Goal: Task Accomplishment & Management: Use online tool/utility

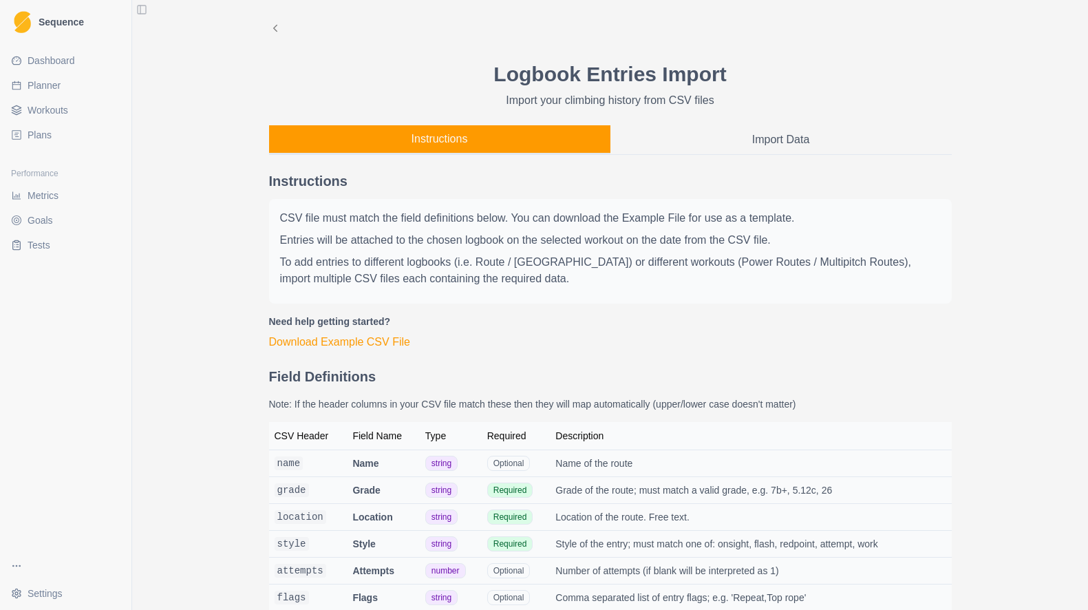
click at [330, 138] on button "Instructions" at bounding box center [439, 139] width 341 height 29
click at [734, 138] on button "Import Data" at bounding box center [780, 139] width 341 height 29
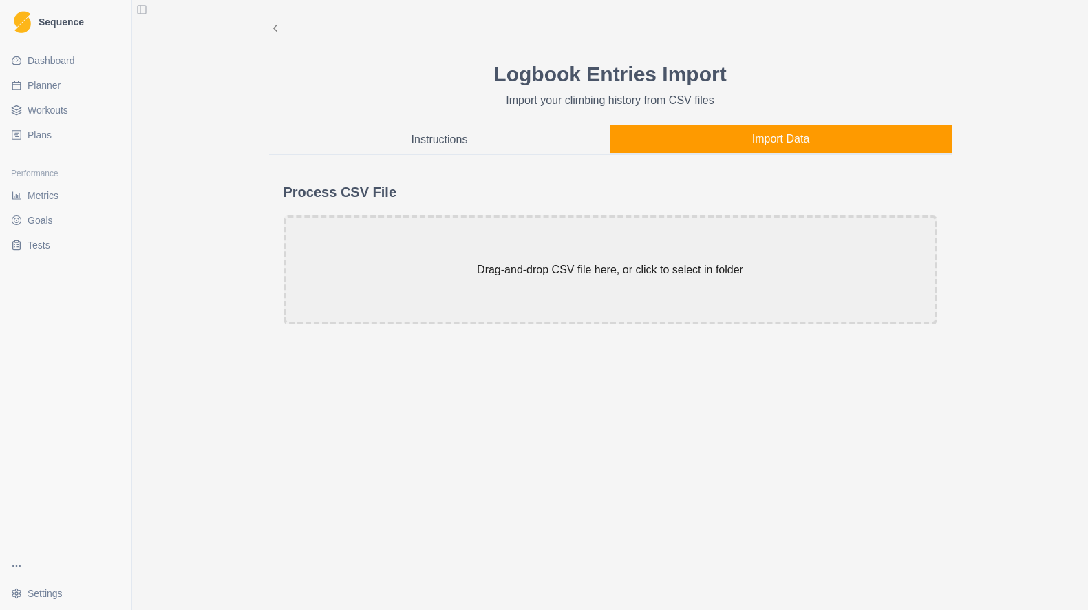
click at [411, 130] on button "Instructions" at bounding box center [439, 139] width 341 height 29
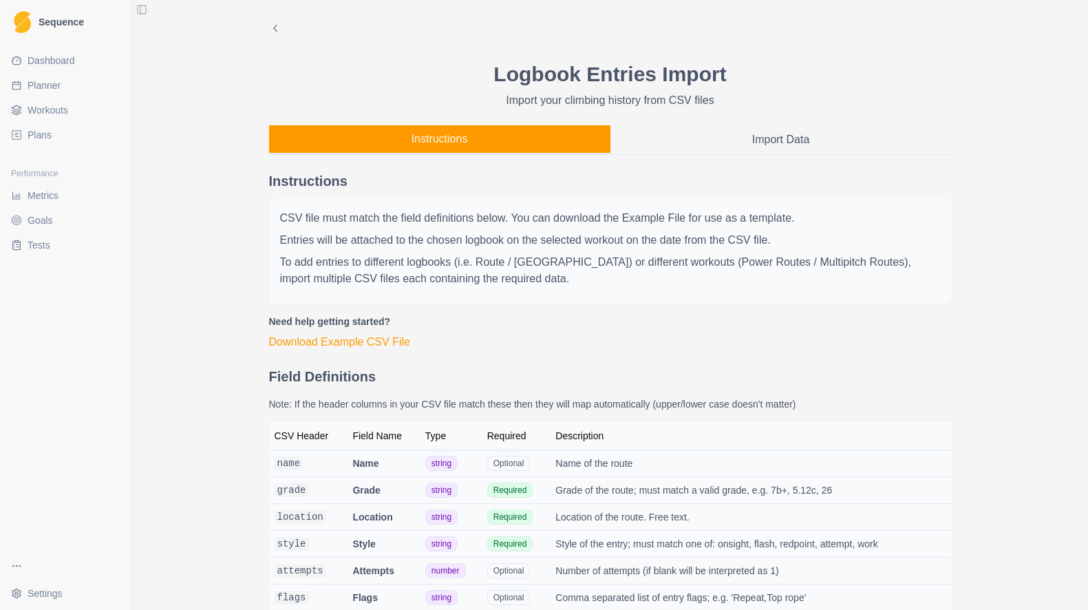
click at [688, 136] on button "Import Data" at bounding box center [780, 139] width 341 height 29
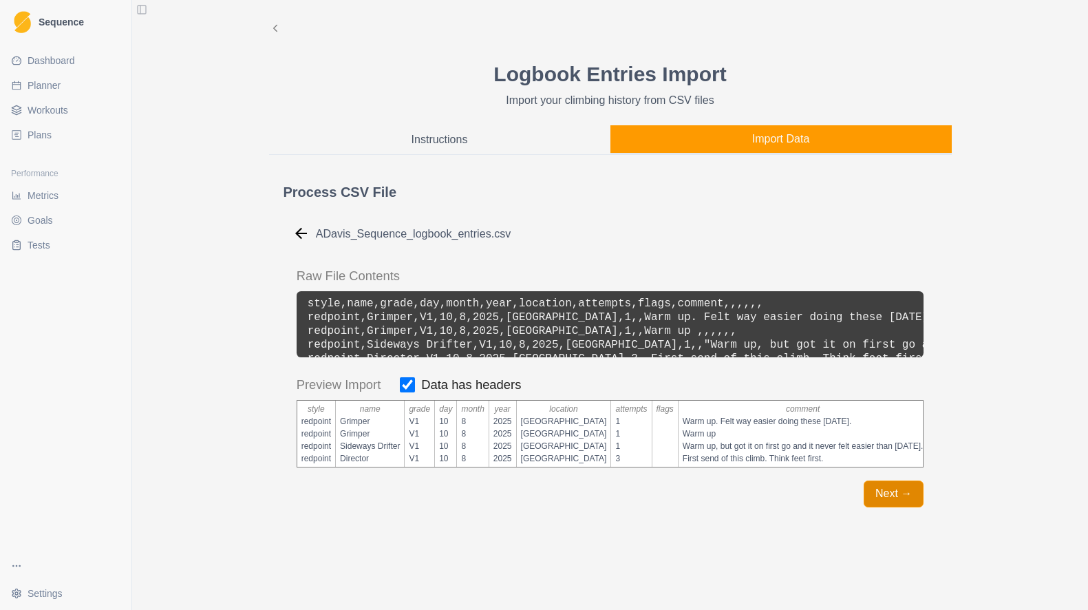
click at [889, 493] on button "Next →" at bounding box center [894, 493] width 60 height 27
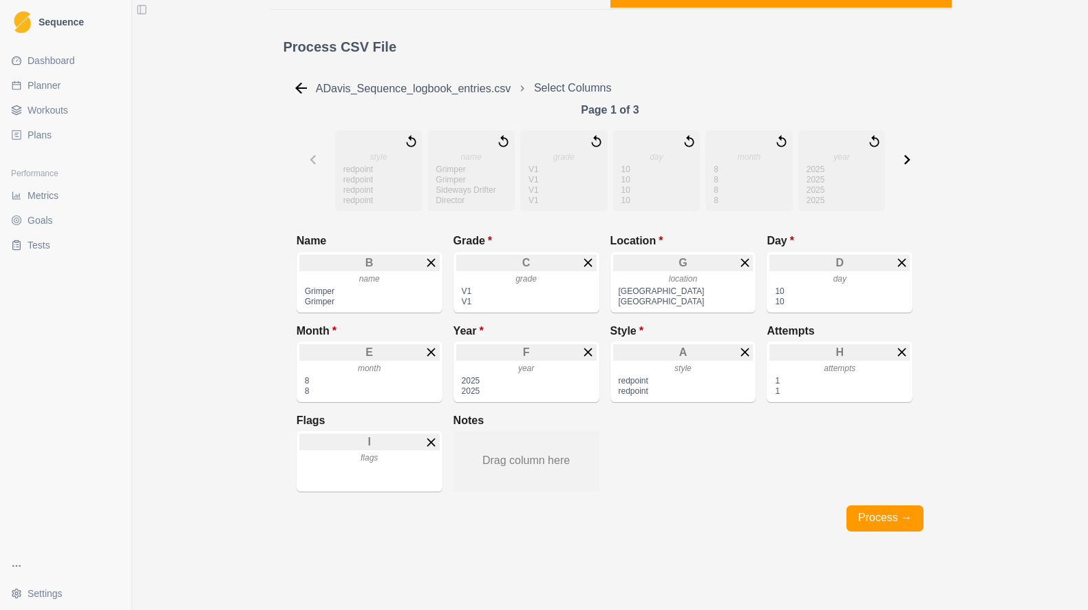
scroll to position [157, 0]
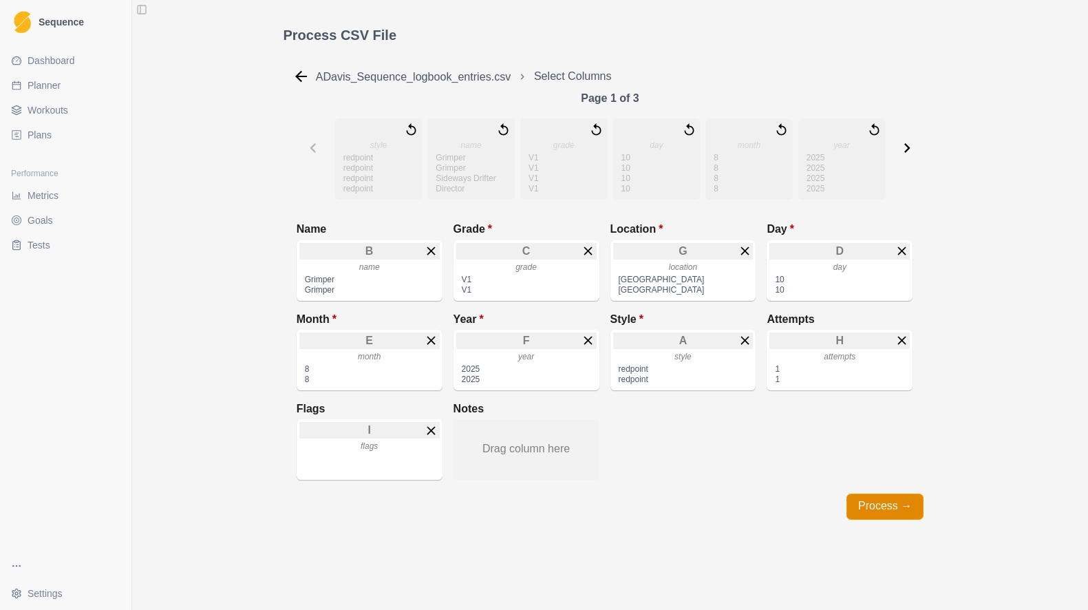
click at [880, 507] on button "Process →" at bounding box center [885, 506] width 77 height 27
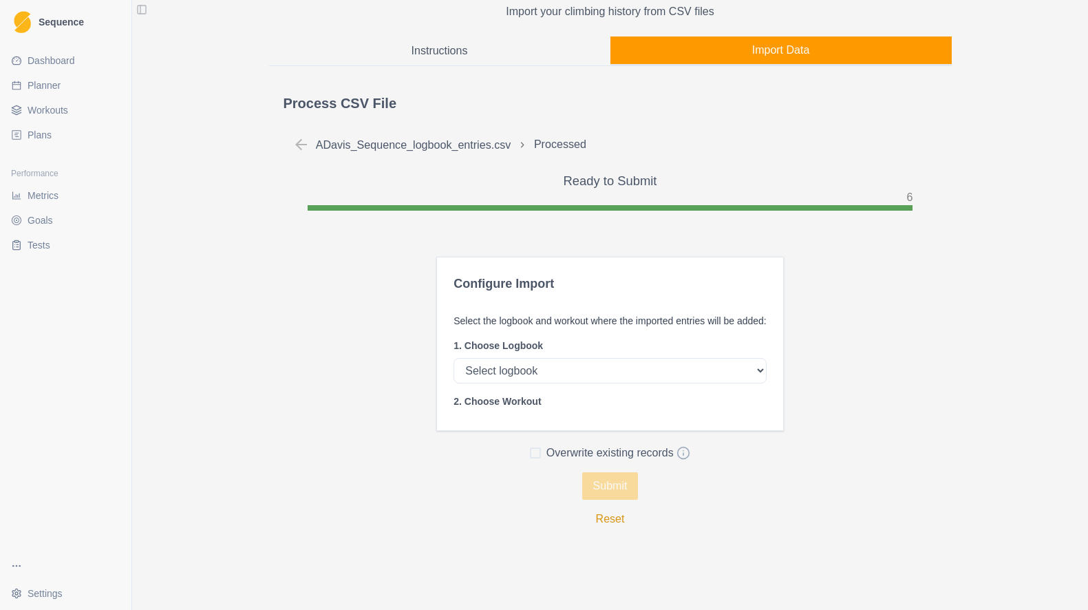
scroll to position [0, 0]
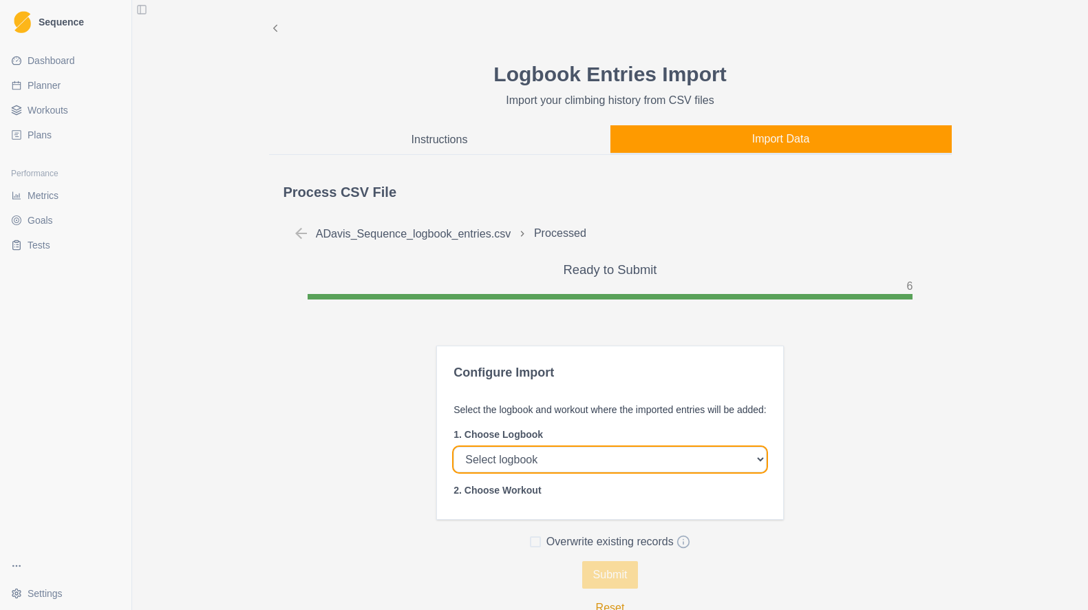
click at [714, 456] on select "Select logbook Route Boulder Route (Indoor) [GEOGRAPHIC_DATA] (Indoor)" at bounding box center [610, 459] width 313 height 25
select select "02de945e-14ba-448d-9c03-dbf6460df336"
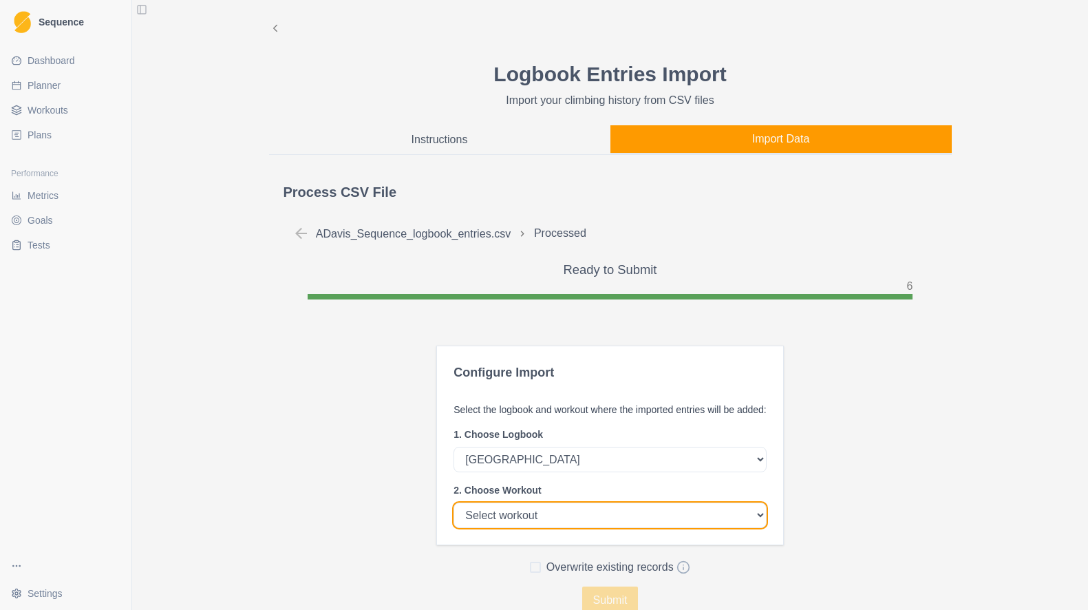
click at [703, 520] on select "Select workout Climbing Day #1 Climbing Day #2" at bounding box center [610, 514] width 313 height 25
select select "022178c5-8230-4bef-ae0b-edda0cc83bcf"
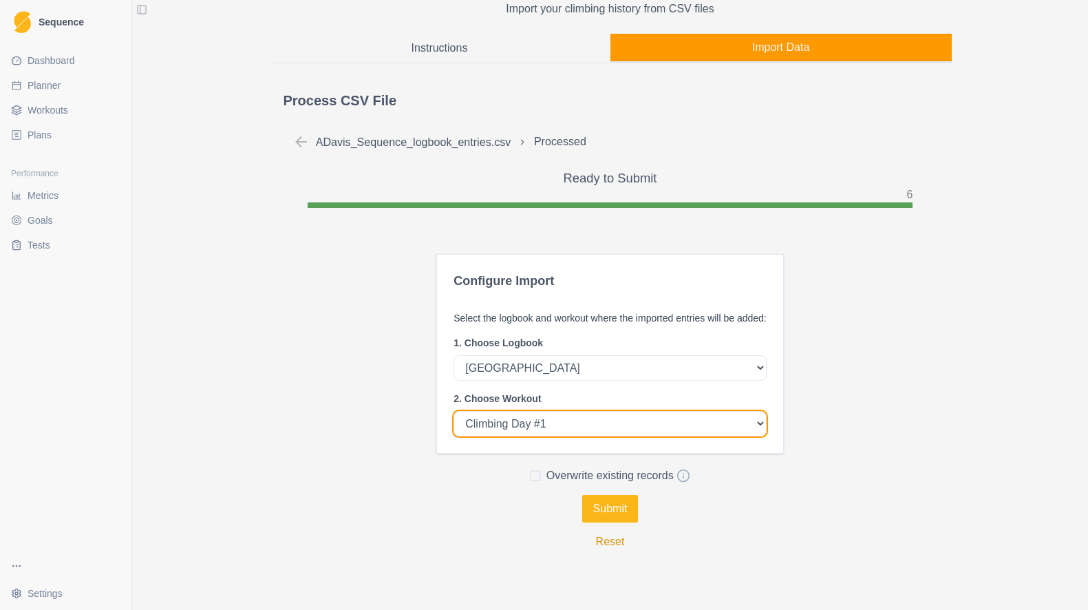
scroll to position [93, 0]
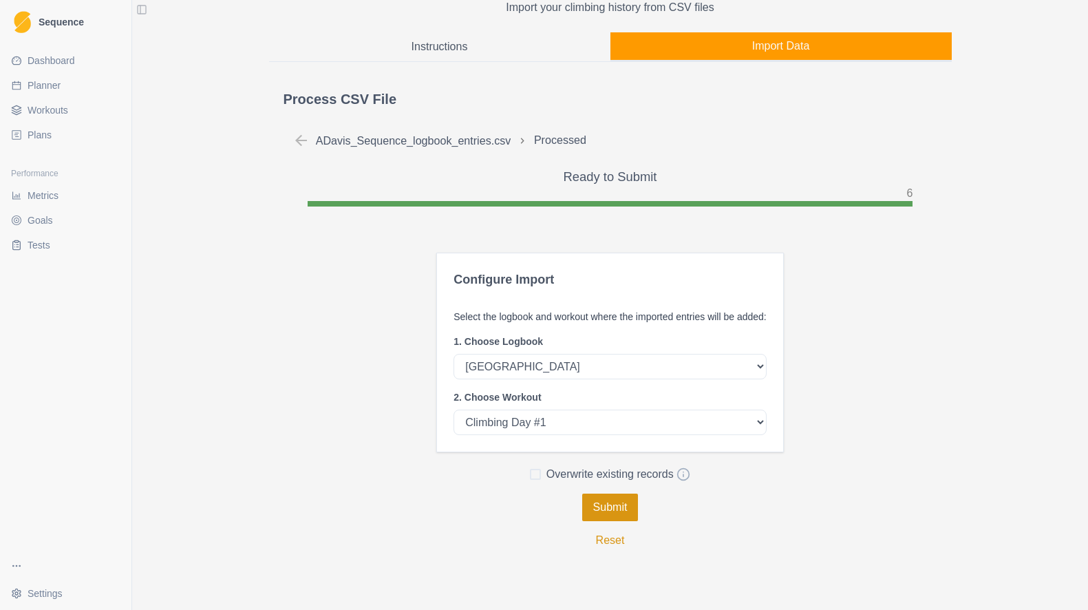
click at [619, 512] on button "Submit" at bounding box center [610, 507] width 56 height 28
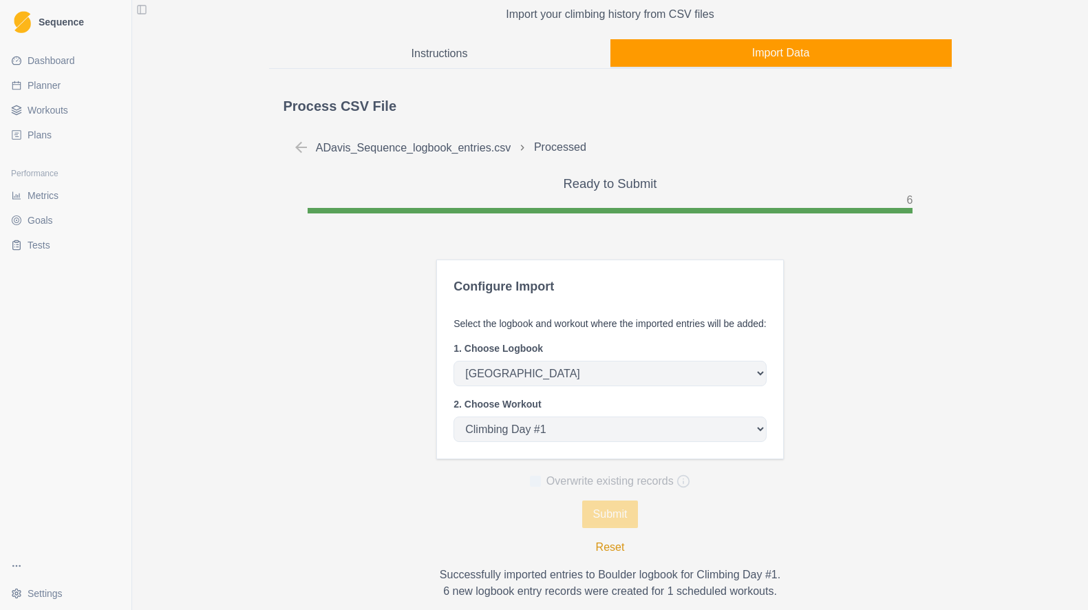
scroll to position [0, 0]
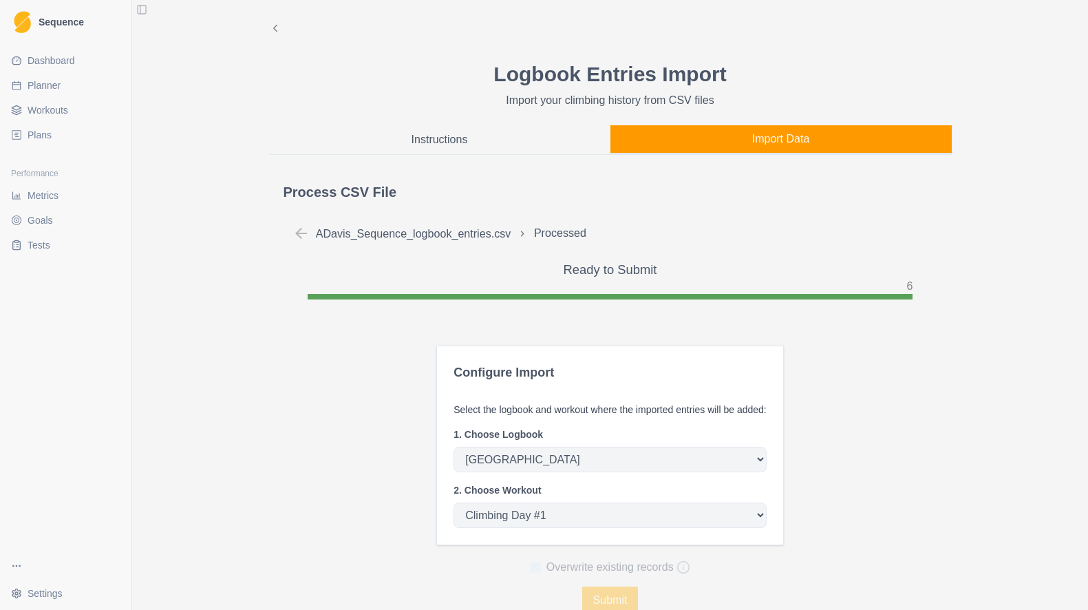
click at [41, 193] on span "Metrics" at bounding box center [43, 196] width 31 height 14
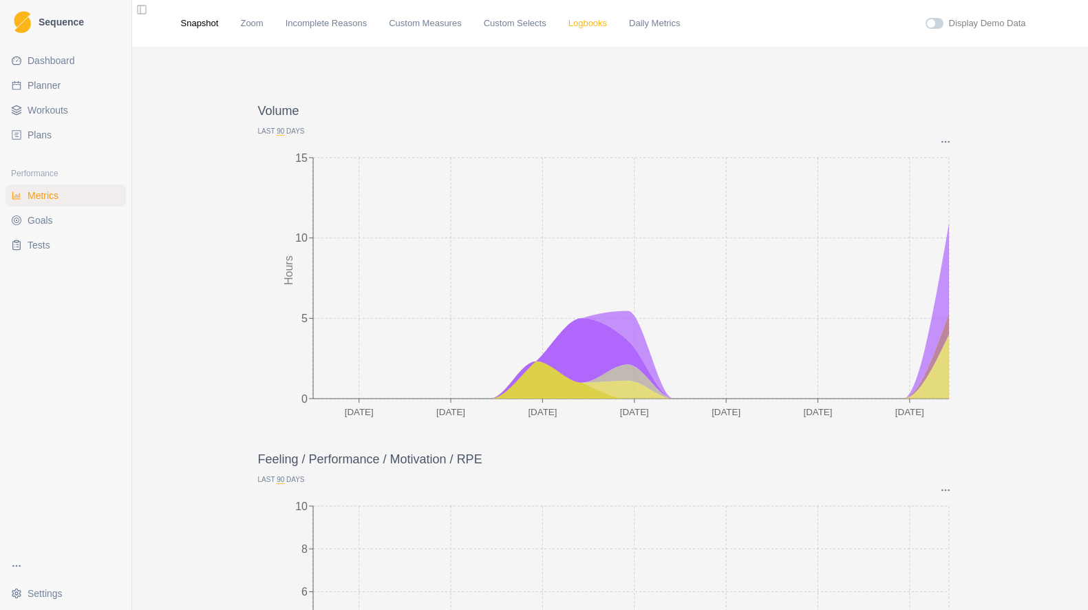
click at [599, 25] on link "Logbooks" at bounding box center [587, 24] width 39 height 14
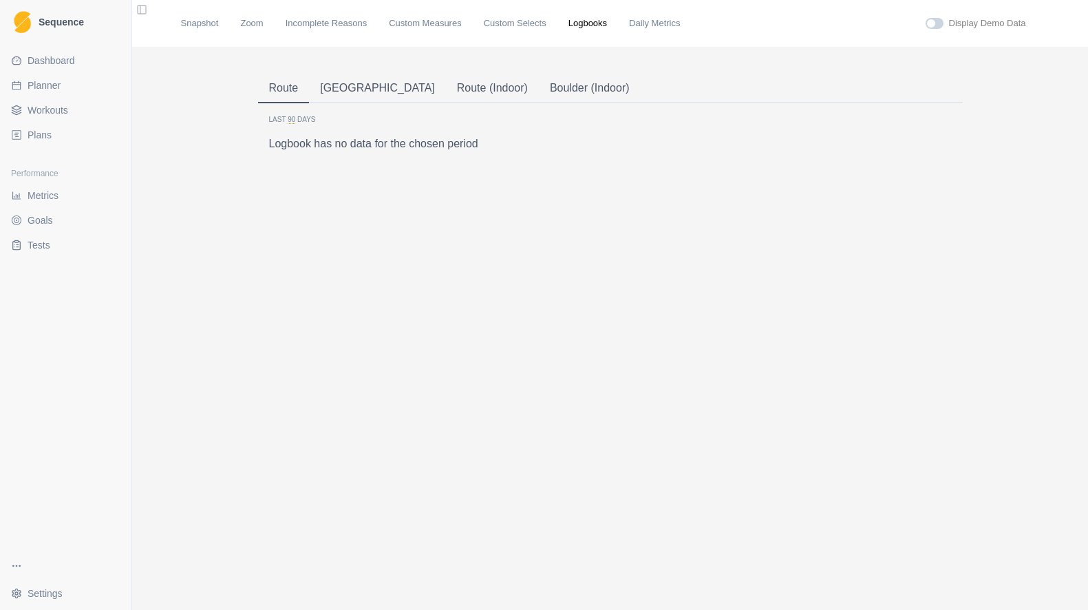
click at [337, 89] on button "[GEOGRAPHIC_DATA]" at bounding box center [377, 88] width 137 height 29
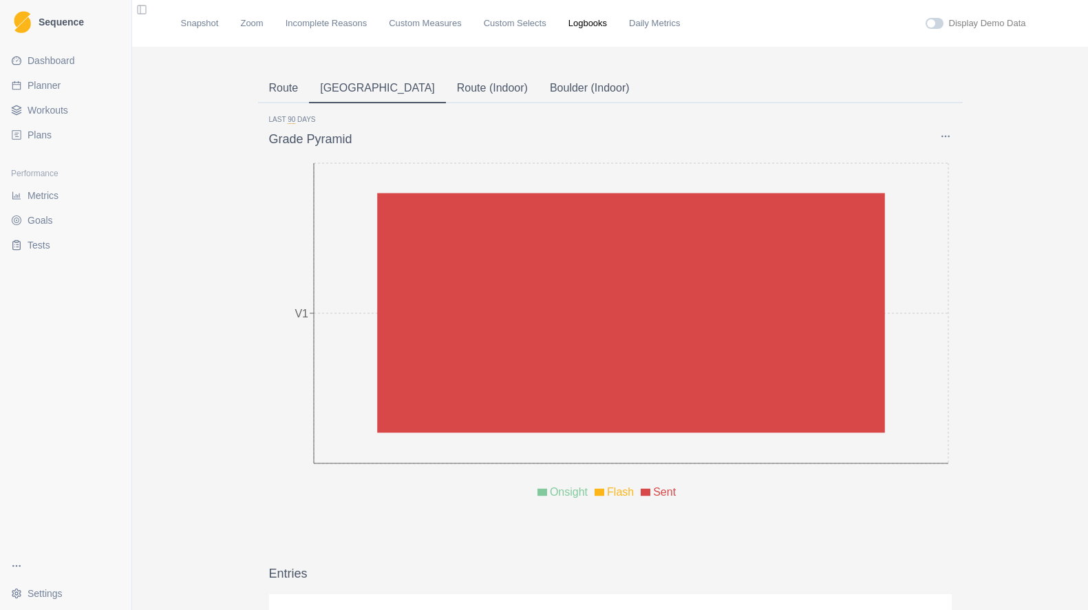
click at [446, 92] on button "Route (Indoor)" at bounding box center [492, 88] width 93 height 29
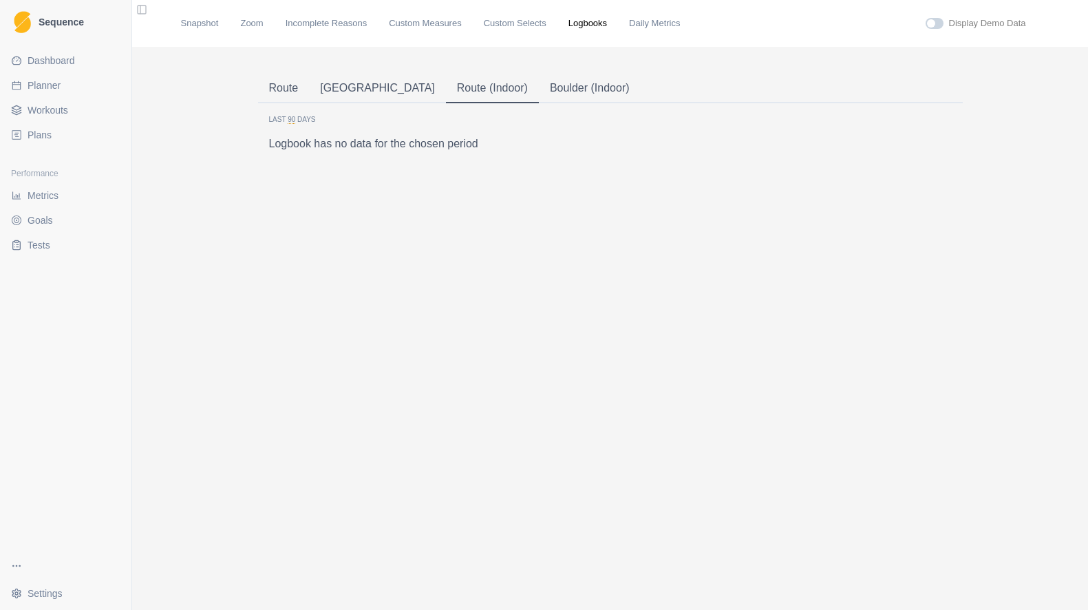
click at [341, 87] on button "[GEOGRAPHIC_DATA]" at bounding box center [377, 88] width 137 height 29
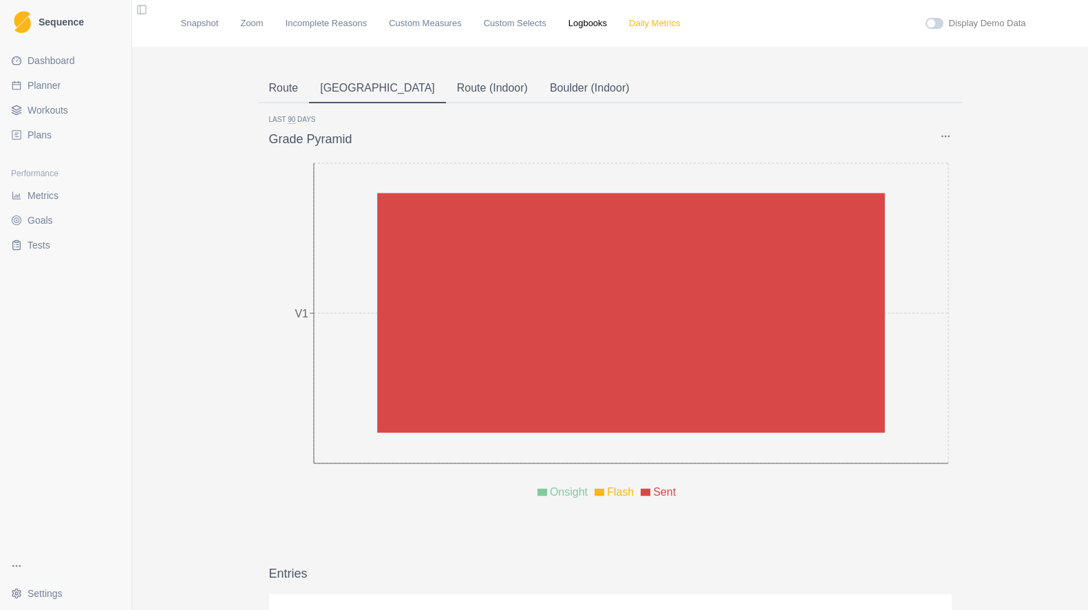
click at [659, 25] on link "Daily Metrics" at bounding box center [654, 24] width 51 height 14
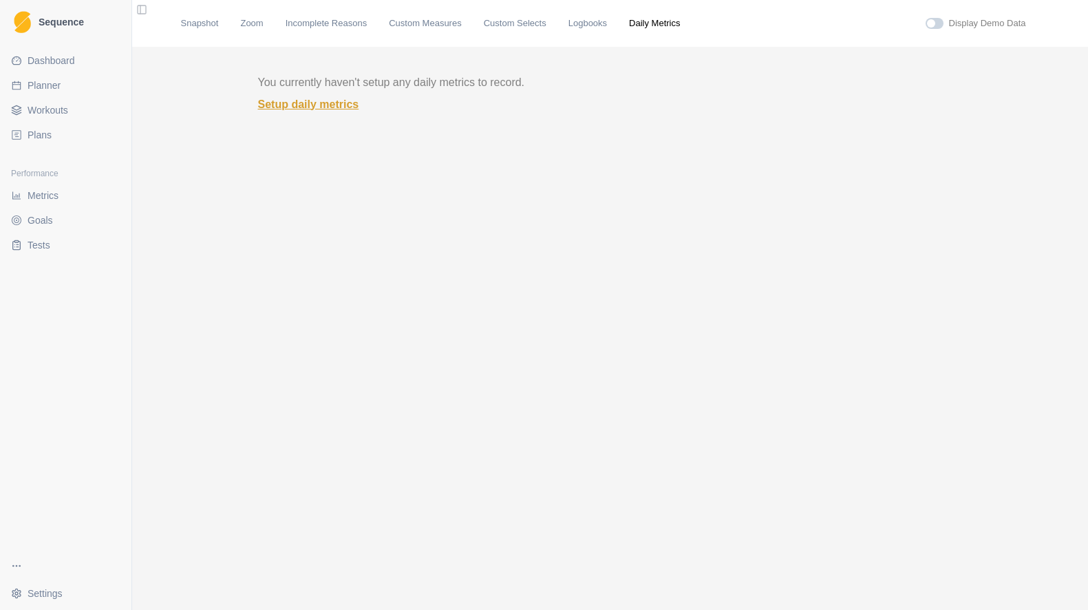
click at [340, 101] on link "Setup daily metrics" at bounding box center [610, 104] width 705 height 17
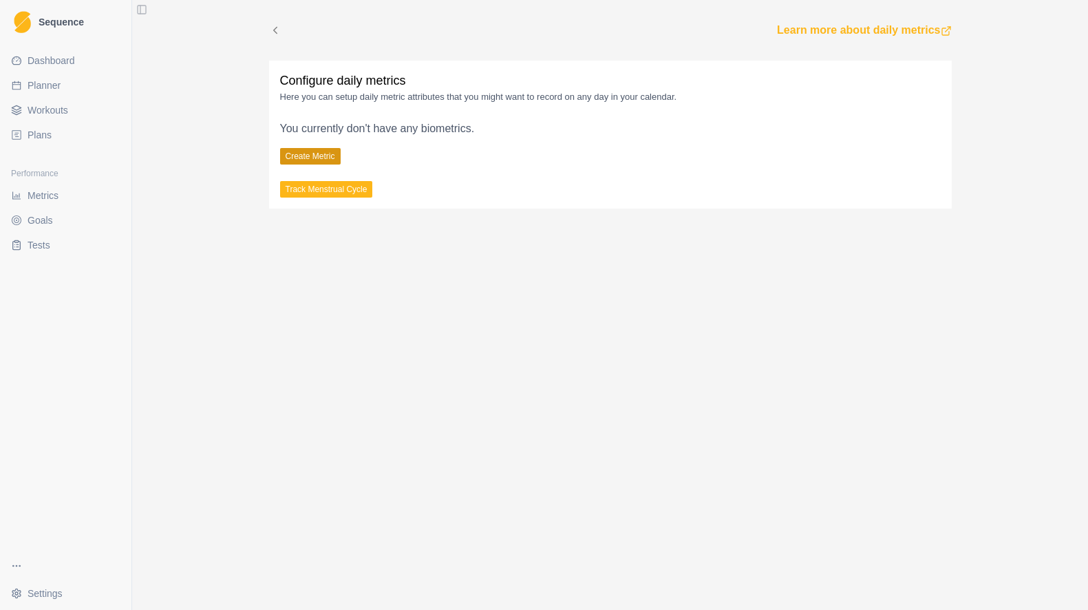
click at [308, 156] on button "Create Metric" at bounding box center [310, 156] width 61 height 17
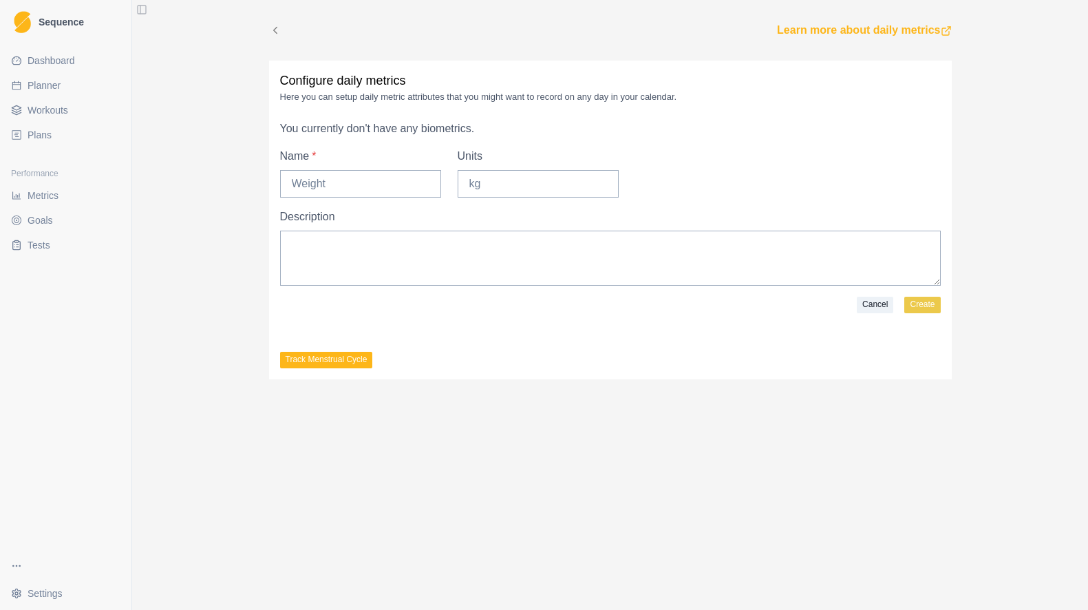
click at [874, 305] on button "Cancel" at bounding box center [875, 305] width 36 height 17
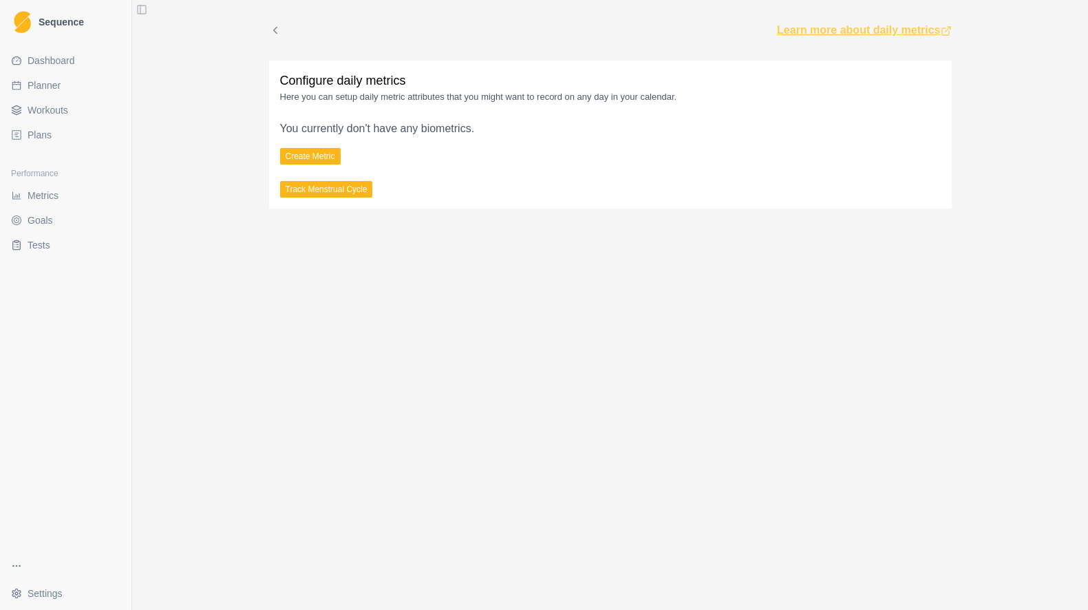
click at [818, 31] on link "Learn more about daily metrics" at bounding box center [864, 30] width 174 height 17
click at [31, 197] on span "Metrics" at bounding box center [43, 196] width 31 height 14
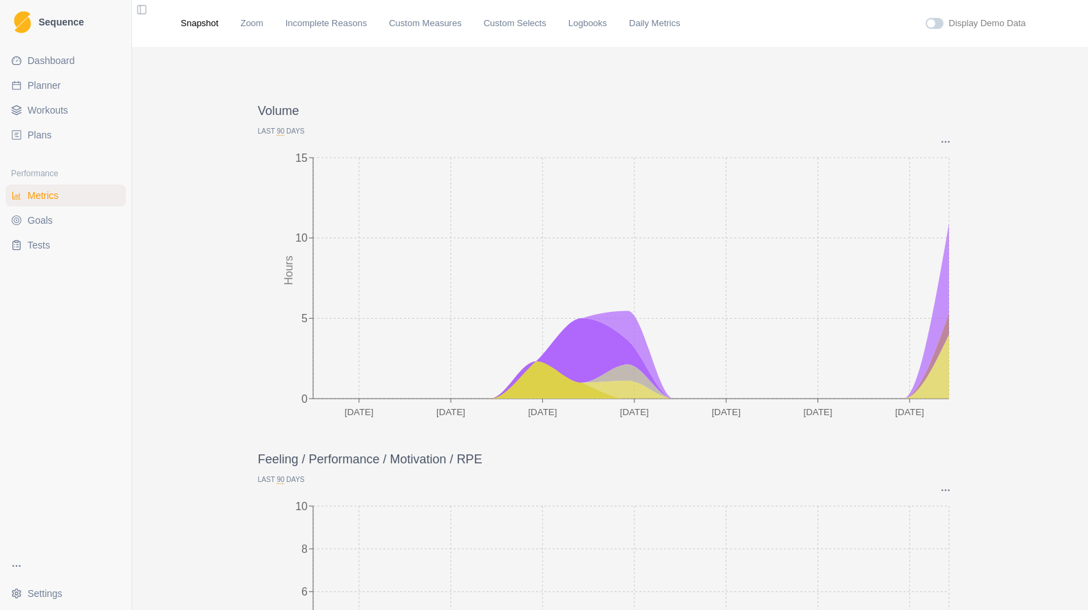
click at [34, 220] on span "Goals" at bounding box center [40, 220] width 25 height 14
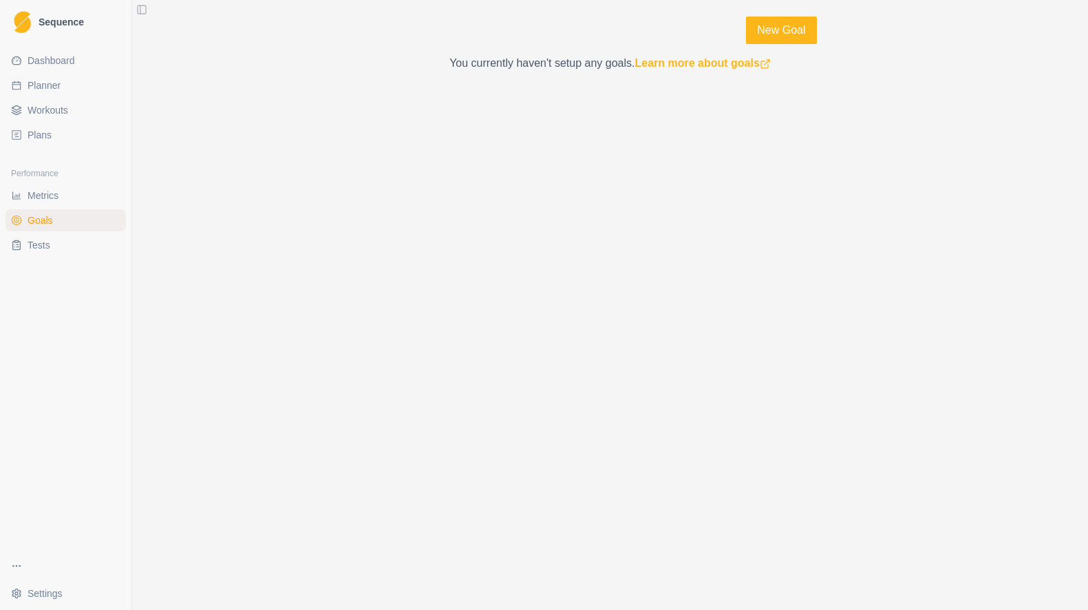
click at [45, 200] on span "Metrics" at bounding box center [43, 196] width 31 height 14
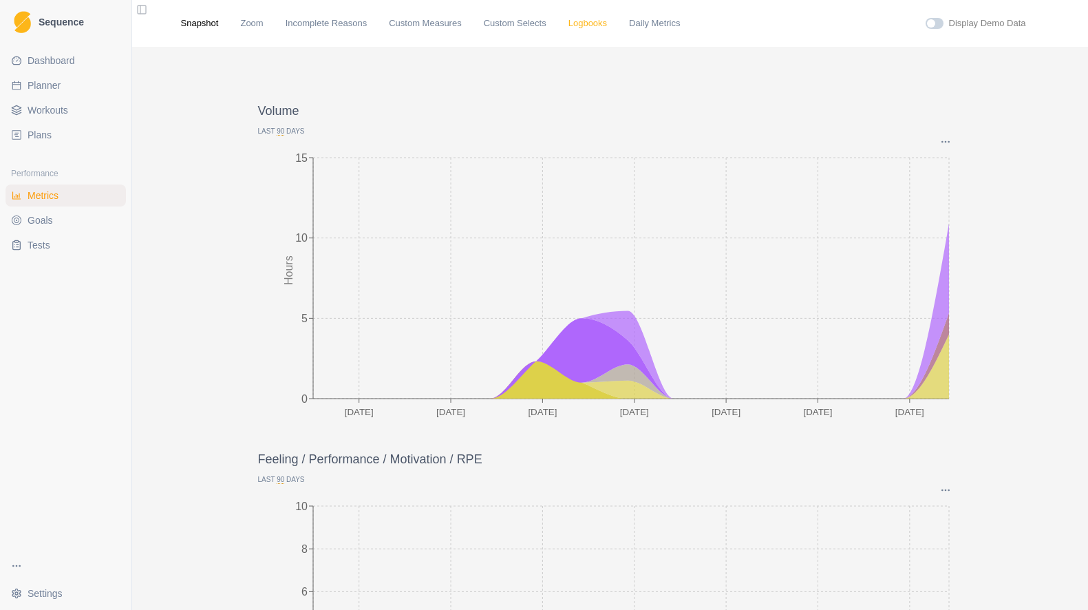
click at [594, 23] on link "Logbooks" at bounding box center [587, 24] width 39 height 14
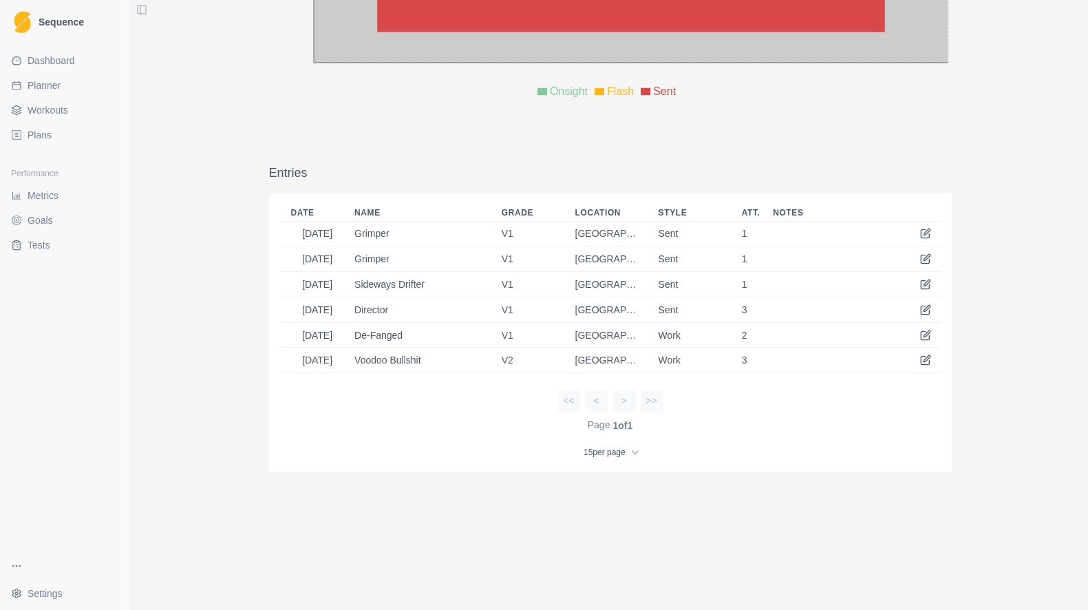
scroll to position [411, 0]
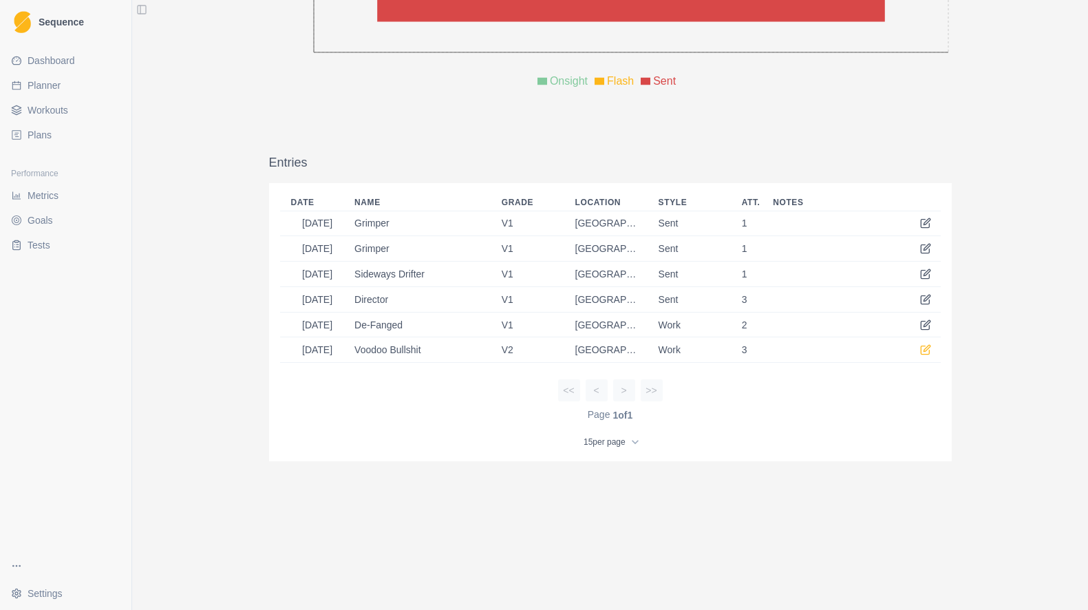
click at [926, 349] on icon at bounding box center [927, 349] width 6 height 6
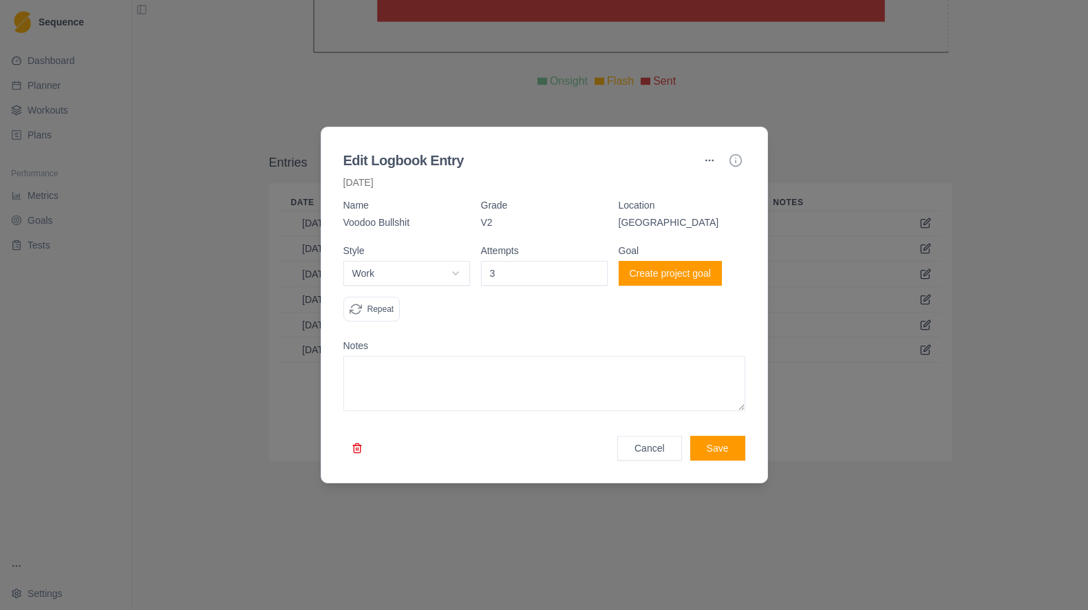
click at [679, 269] on button "Create project goal" at bounding box center [670, 273] width 103 height 25
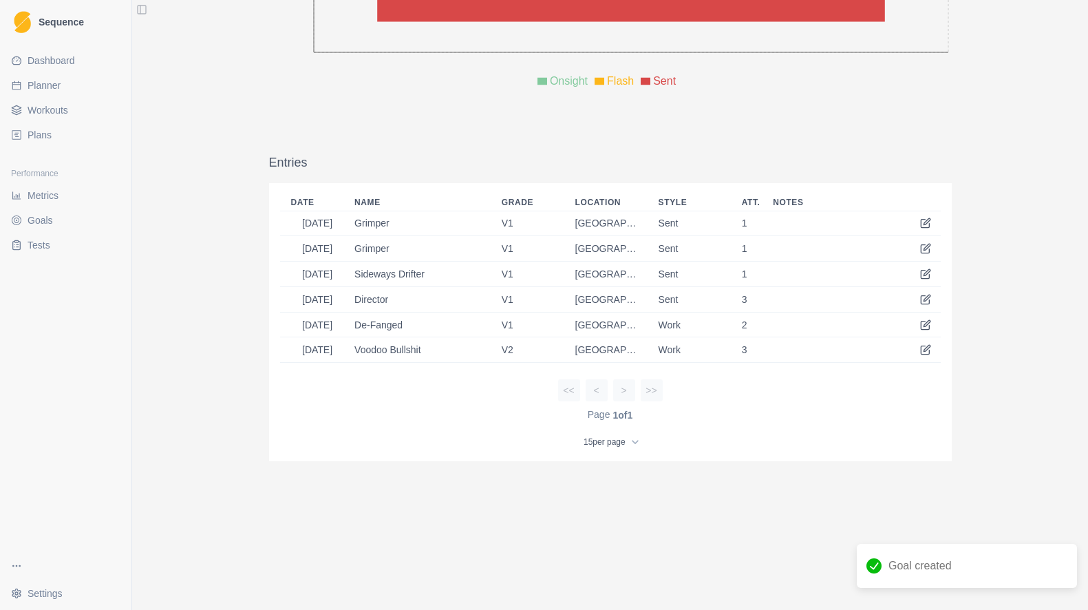
click at [53, 227] on link "Goals" at bounding box center [66, 220] width 120 height 22
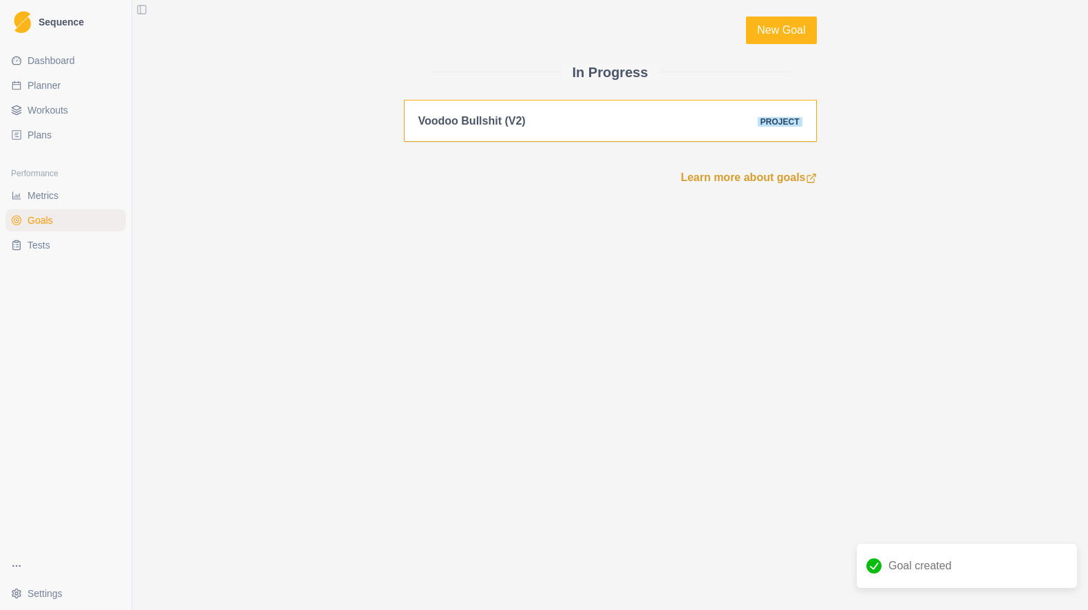
click at [558, 123] on div "Voodoo Bullshit (V2) Project" at bounding box center [610, 120] width 384 height 13
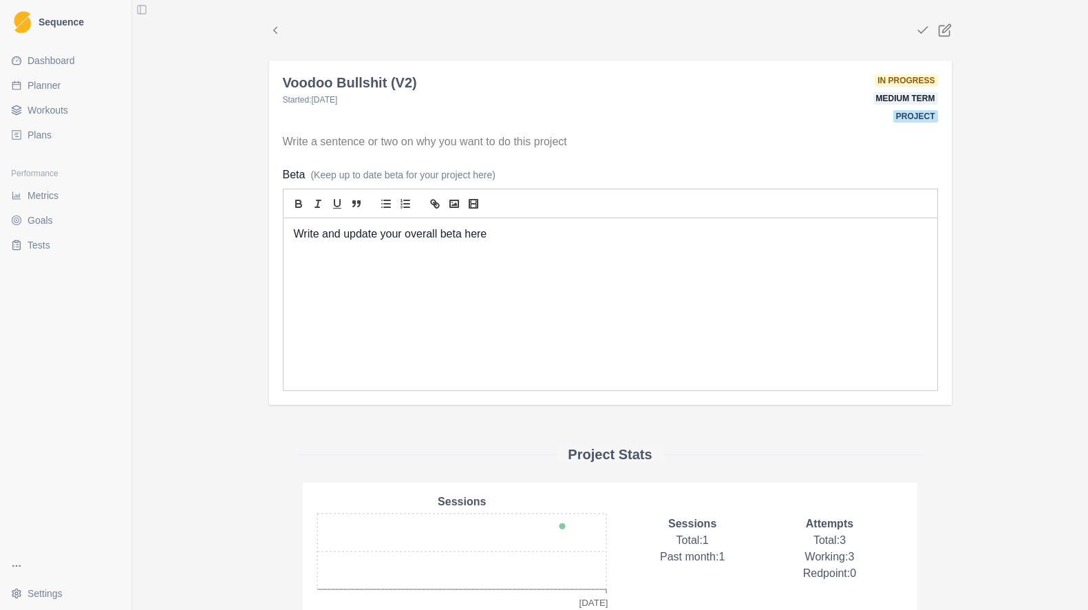
click at [36, 195] on span "Metrics" at bounding box center [43, 196] width 31 height 14
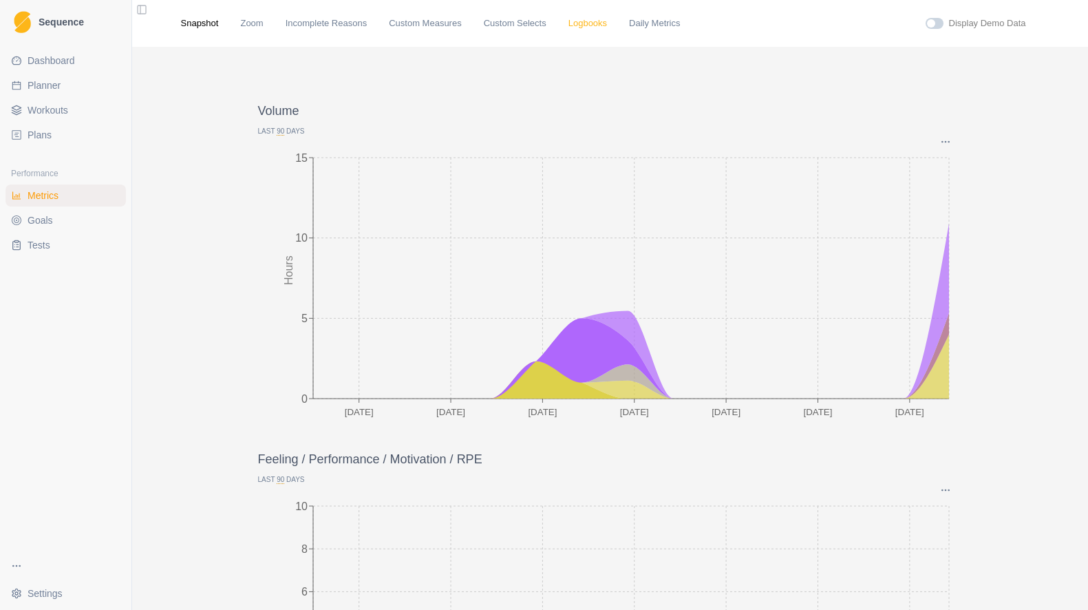
click at [597, 25] on link "Logbooks" at bounding box center [587, 24] width 39 height 14
